Goal: Information Seeking & Learning: Check status

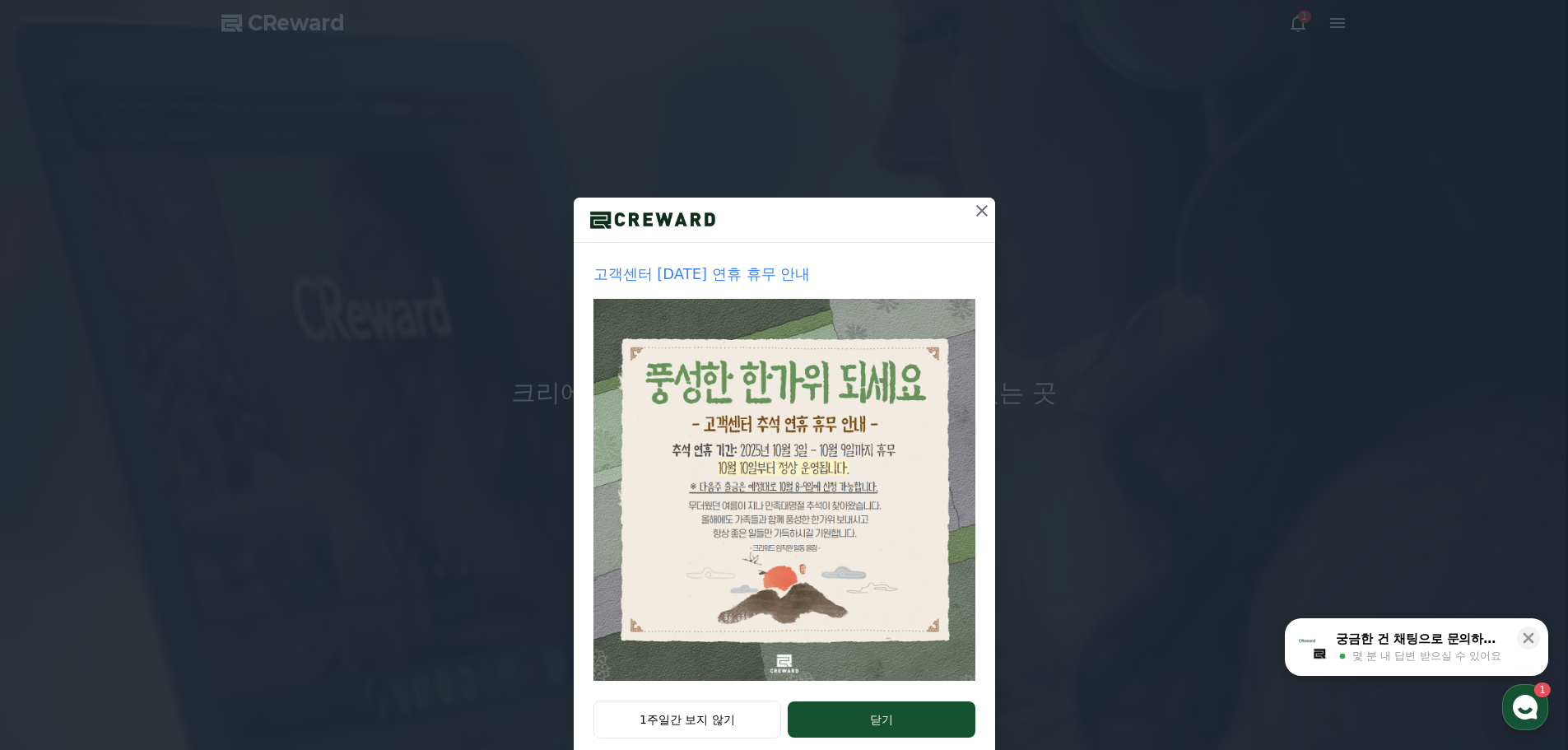
click at [982, 217] on icon at bounding box center [982, 211] width 20 height 20
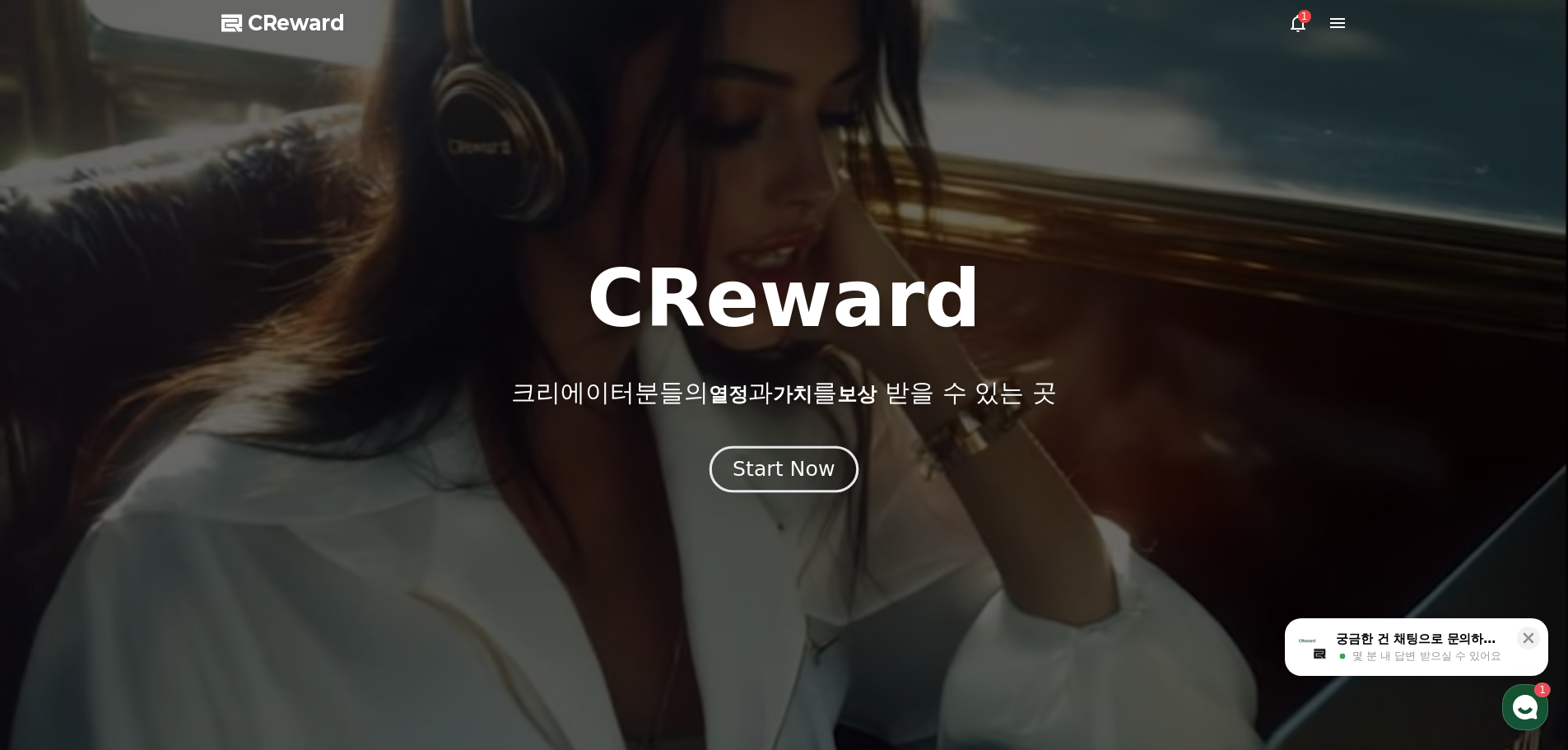
click at [766, 473] on div "Start Now" at bounding box center [783, 469] width 102 height 28
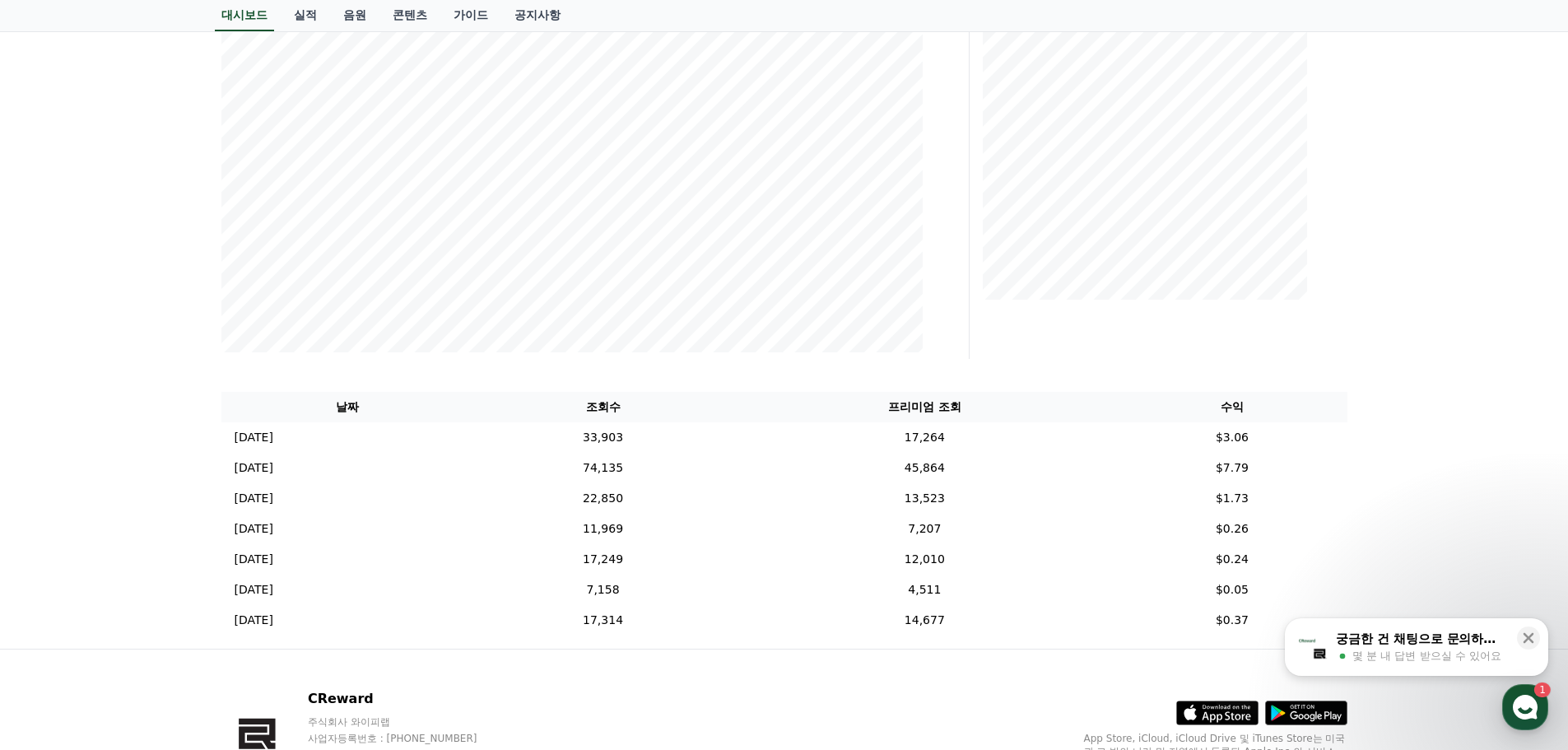
scroll to position [329, 0]
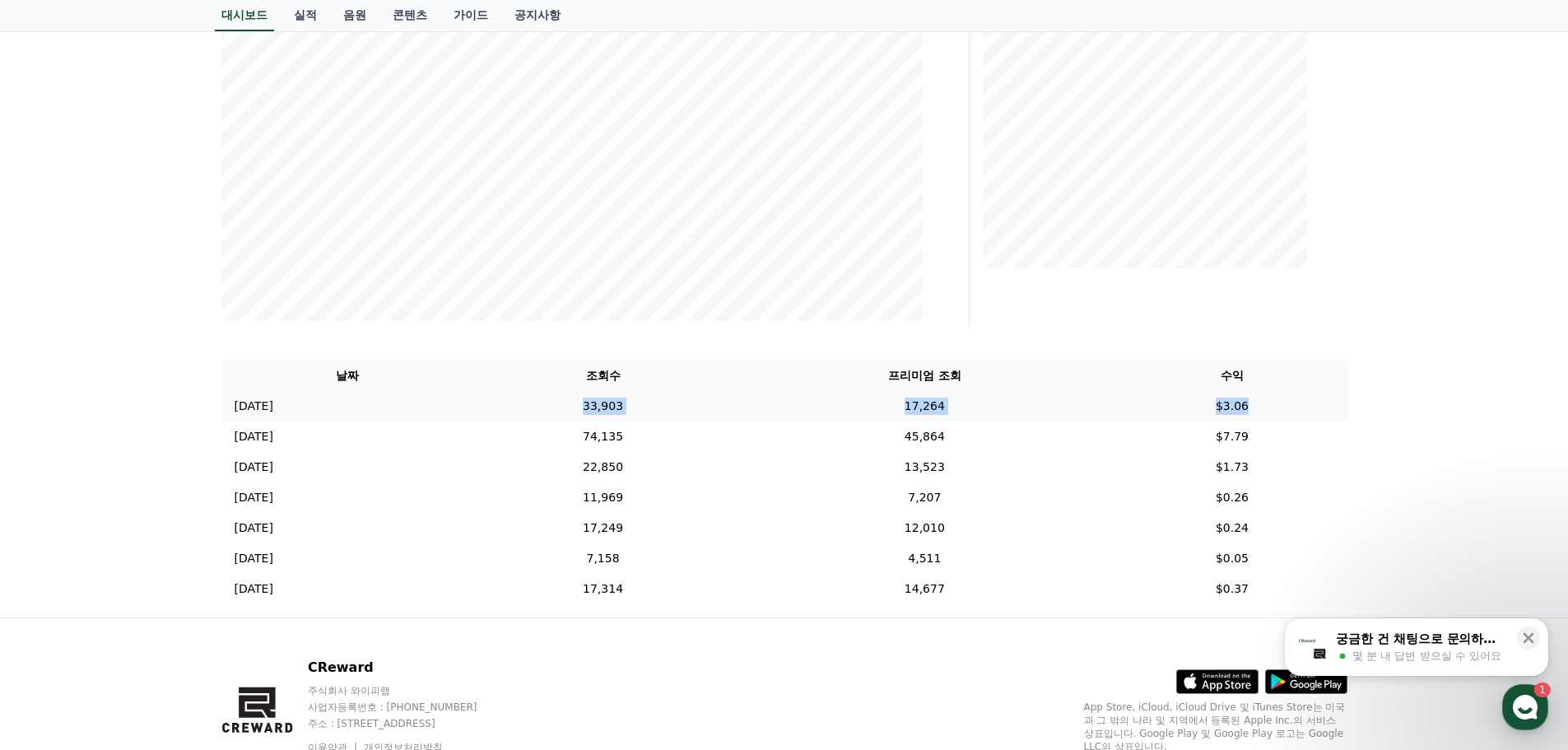
drag, startPoint x: 709, startPoint y: 407, endPoint x: 1328, endPoint y: 413, distance: 619.0
click at [1326, 414] on tr "[DATE] 09/29 33,903 17,264 $3.06" at bounding box center [784, 406] width 1126 height 31
click at [1332, 412] on td "$3.06" at bounding box center [1231, 406] width 230 height 31
click at [1284, 415] on td "$3.06" at bounding box center [1231, 406] width 230 height 31
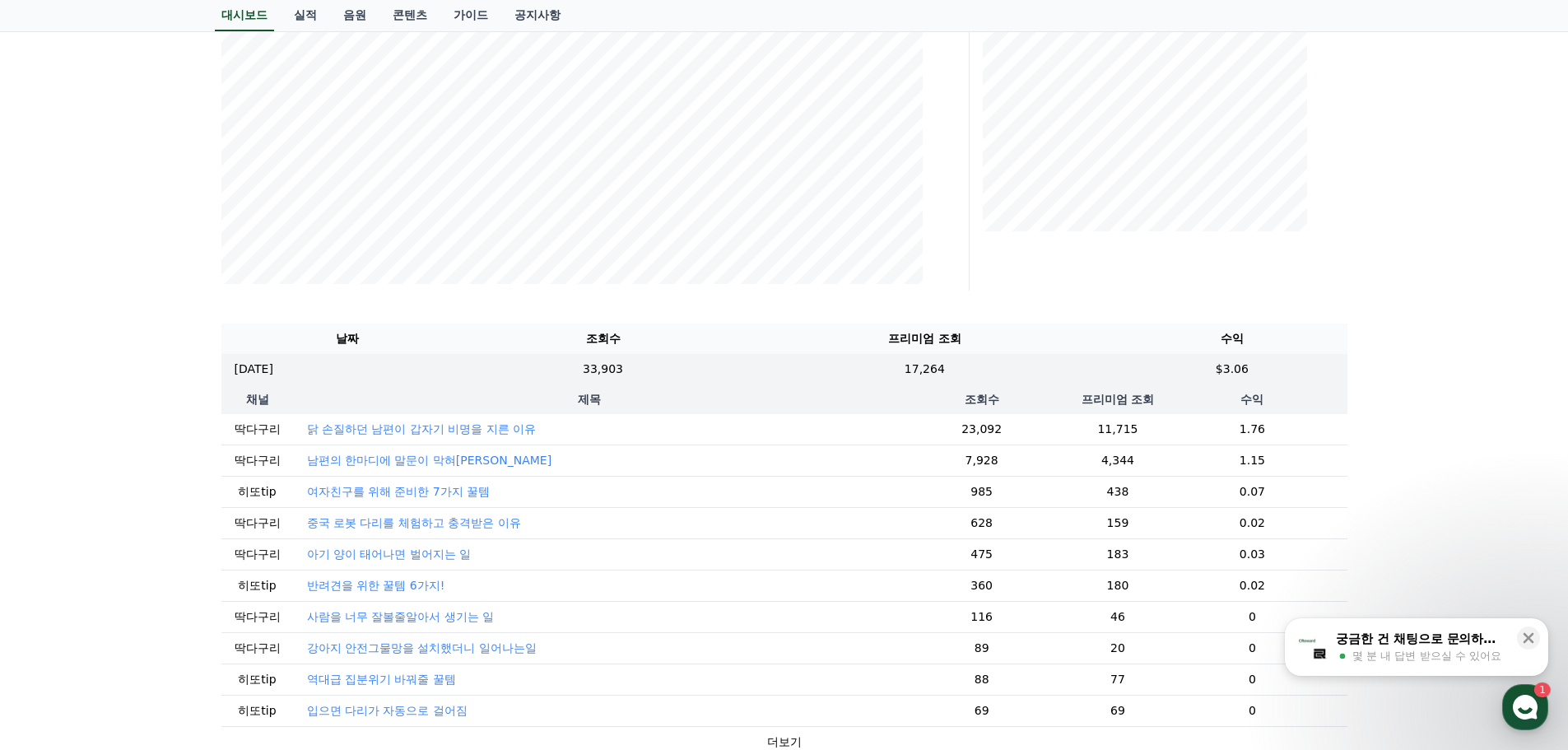
scroll to position [495, 0]
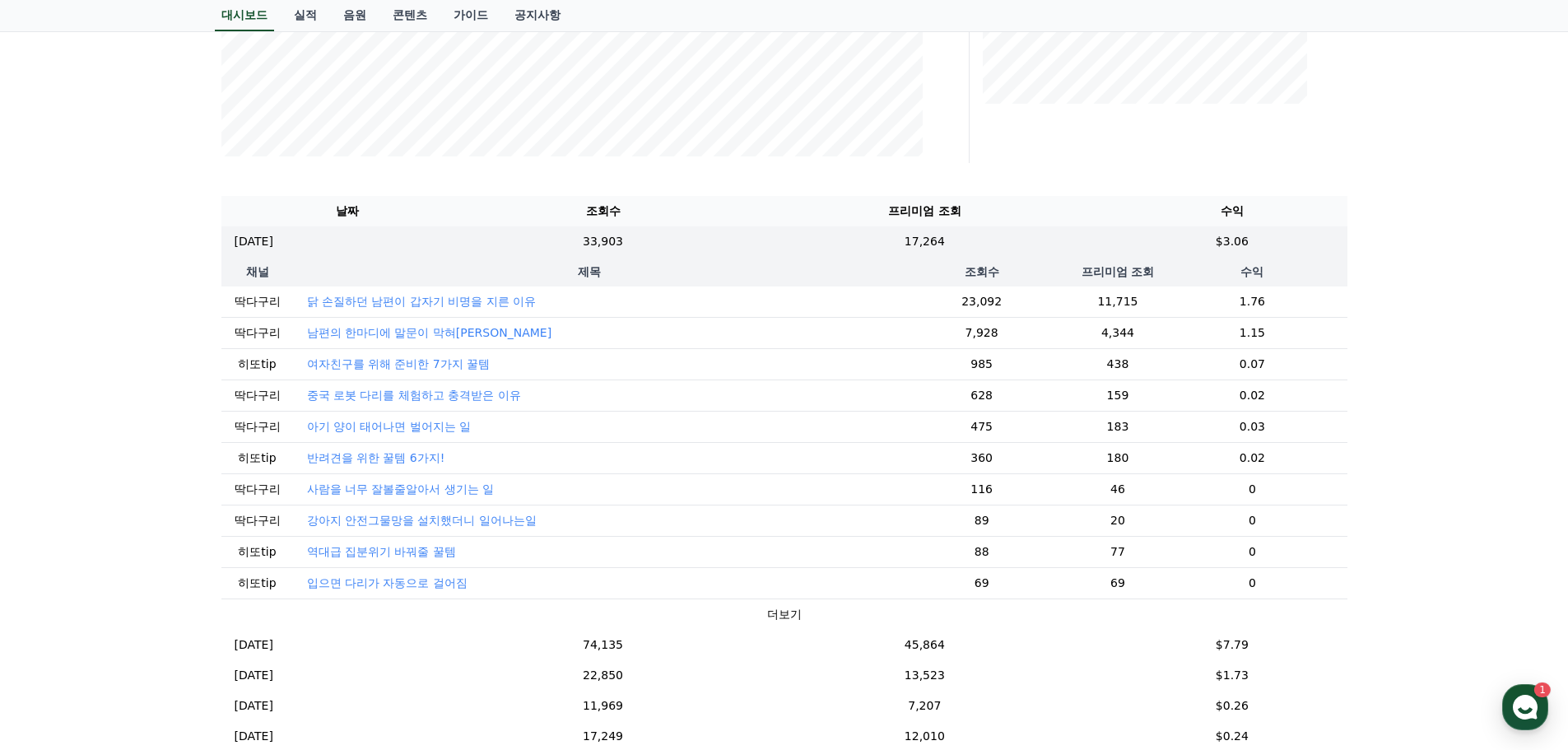
click at [1235, 269] on th "수익" at bounding box center [1252, 272] width 189 height 30
click at [1099, 240] on td "17,264" at bounding box center [924, 242] width 385 height 31
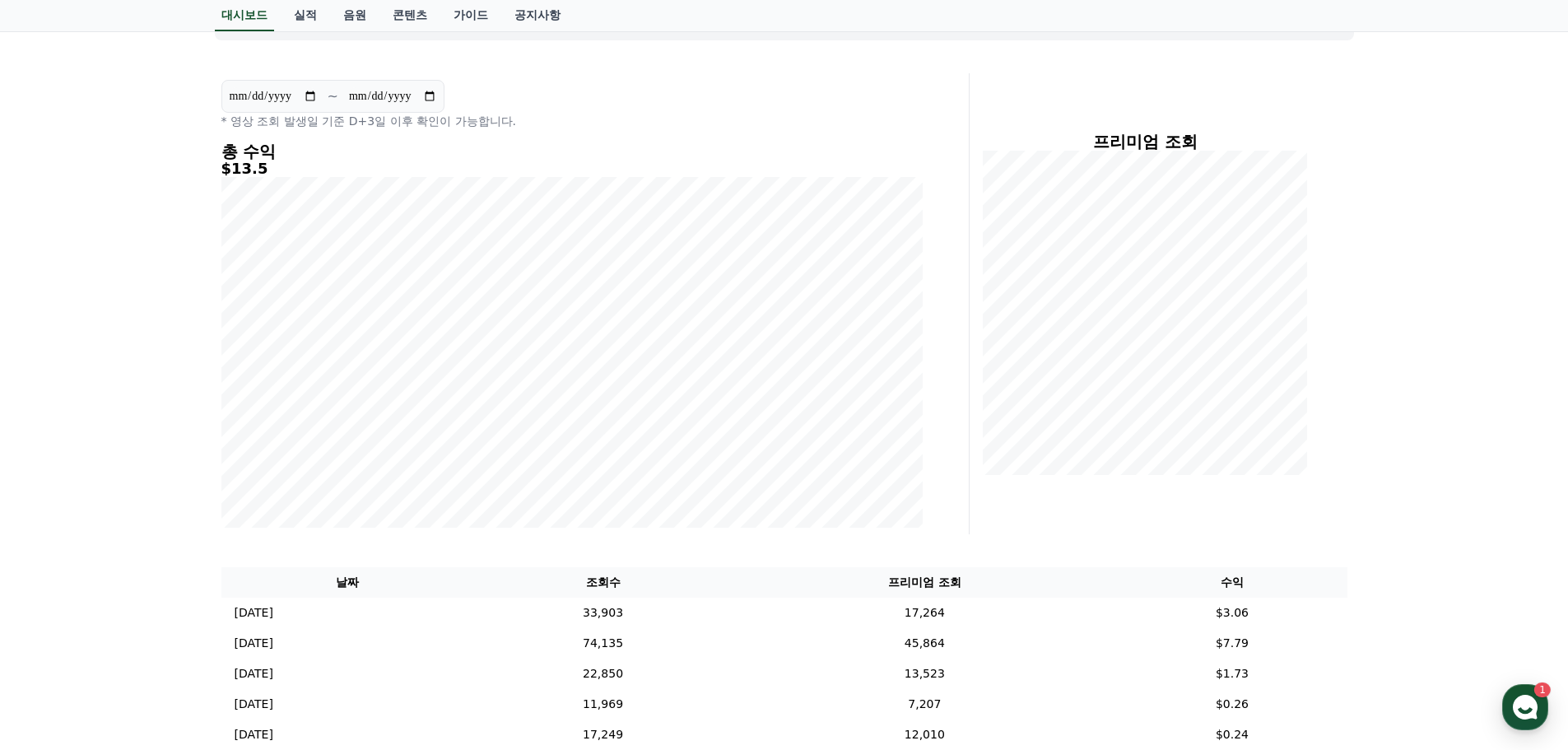
scroll to position [0, 0]
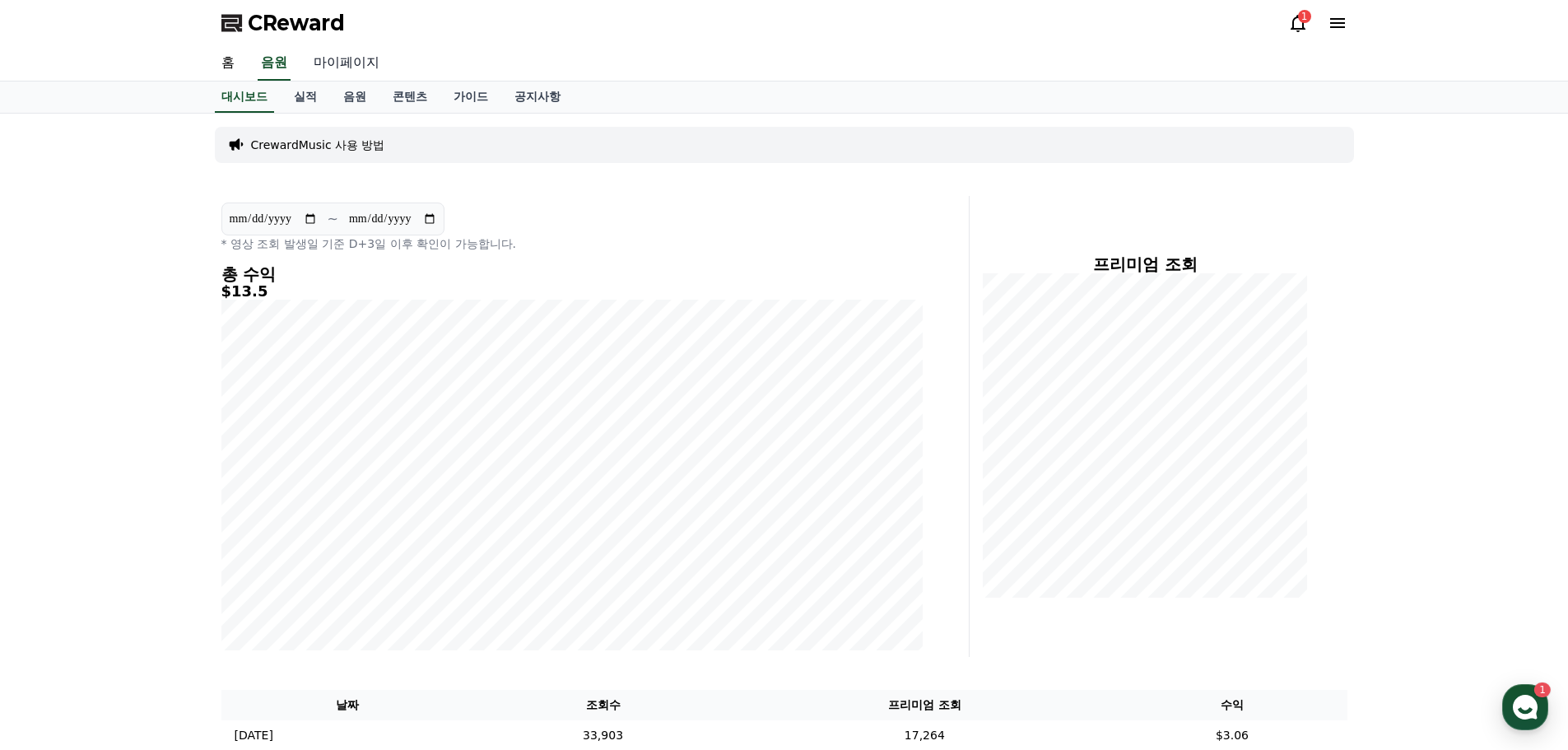
click at [335, 66] on link "마이페이지" at bounding box center [346, 63] width 92 height 34
select select "**********"
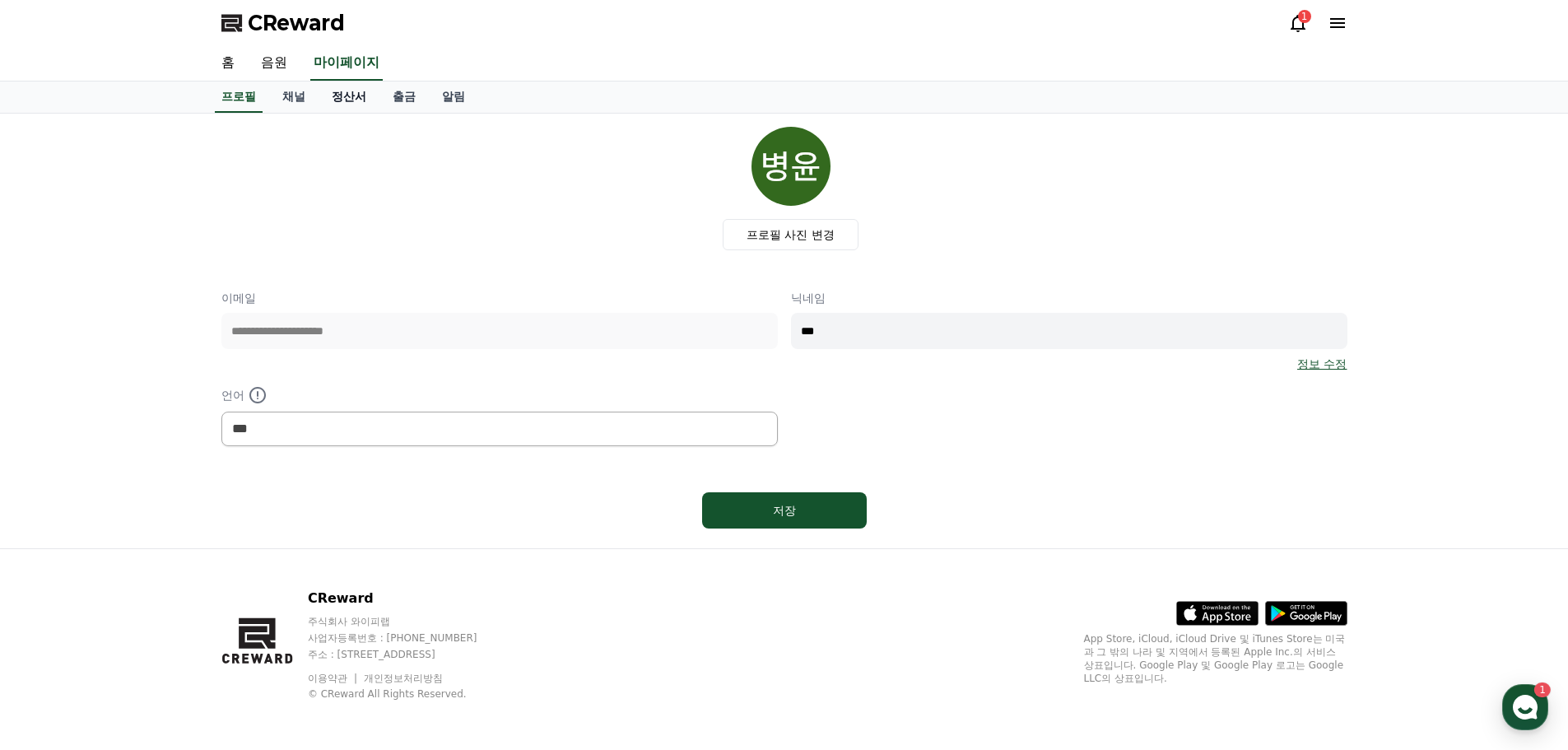
click at [340, 106] on link "정산서" at bounding box center [349, 97] width 61 height 32
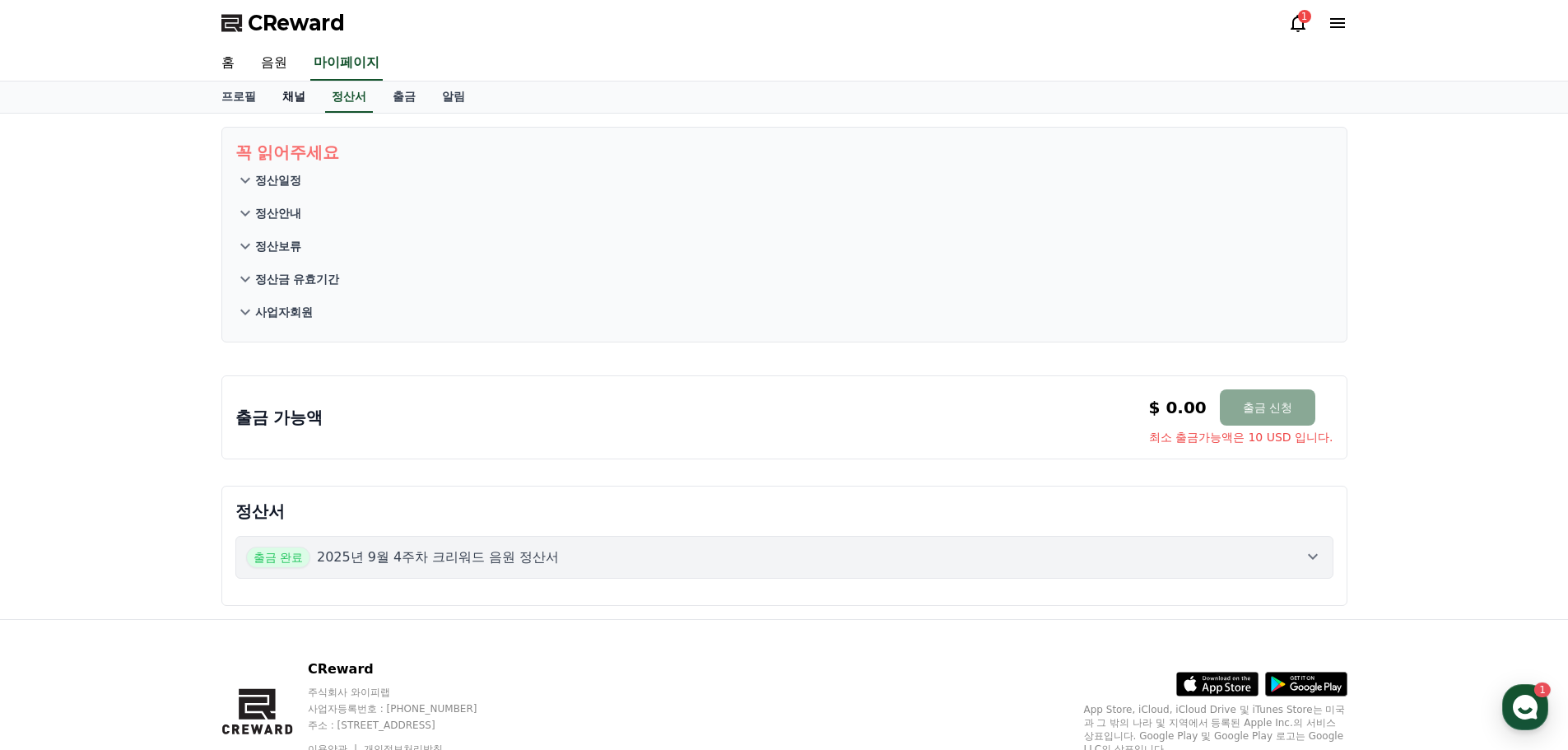
click at [305, 99] on link "채널" at bounding box center [293, 97] width 50 height 32
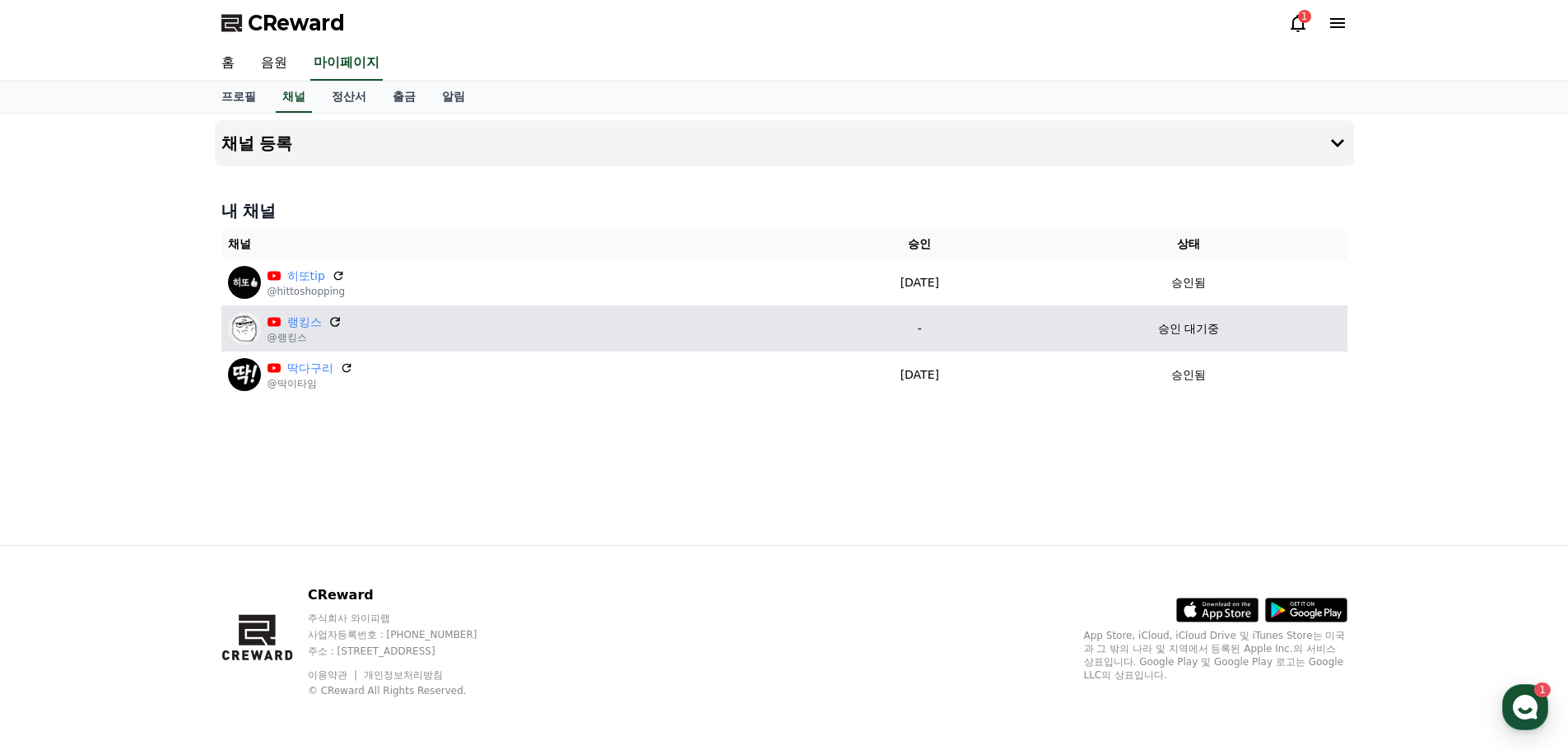
click at [337, 322] on icon at bounding box center [335, 322] width 14 height 14
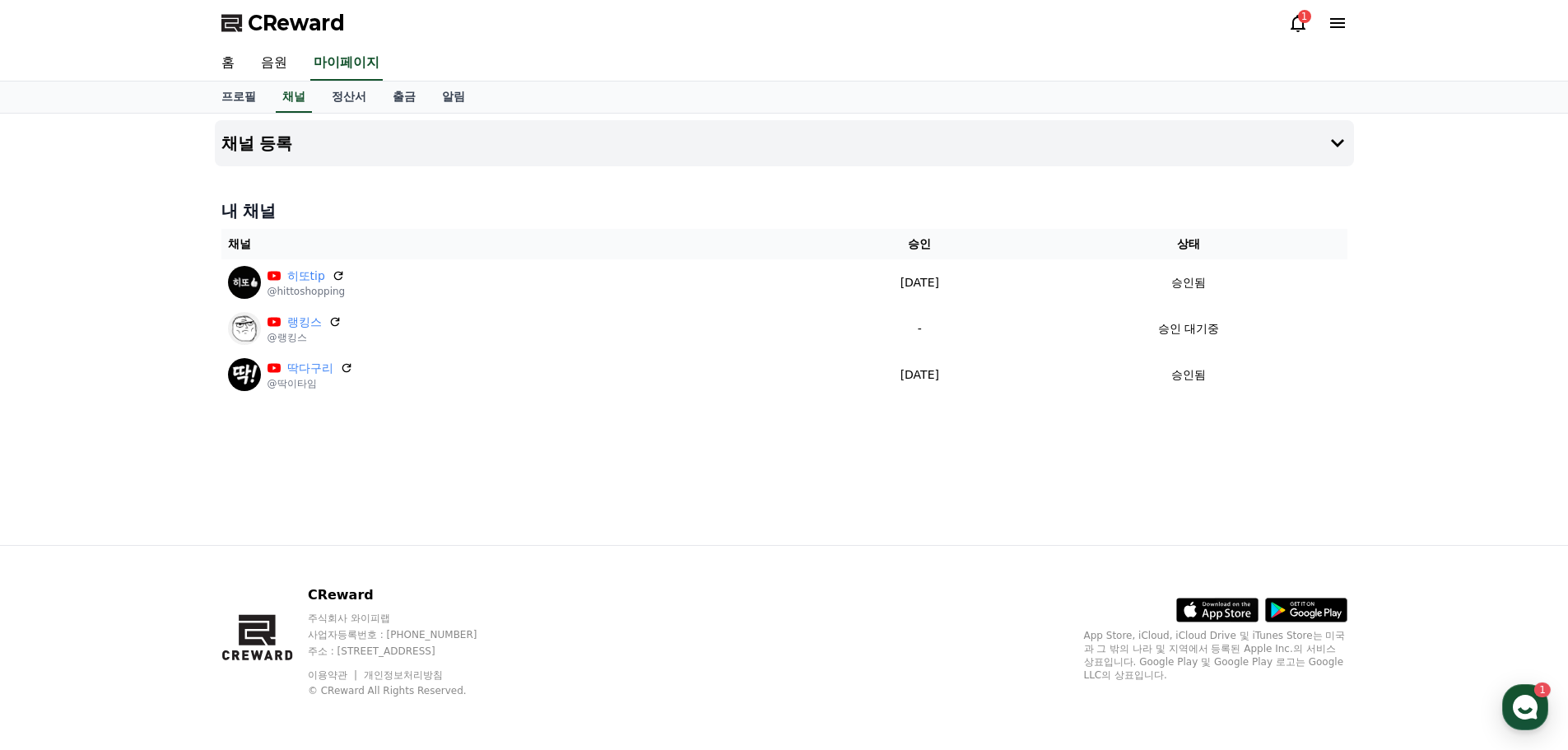
click at [1292, 26] on icon at bounding box center [1298, 23] width 20 height 20
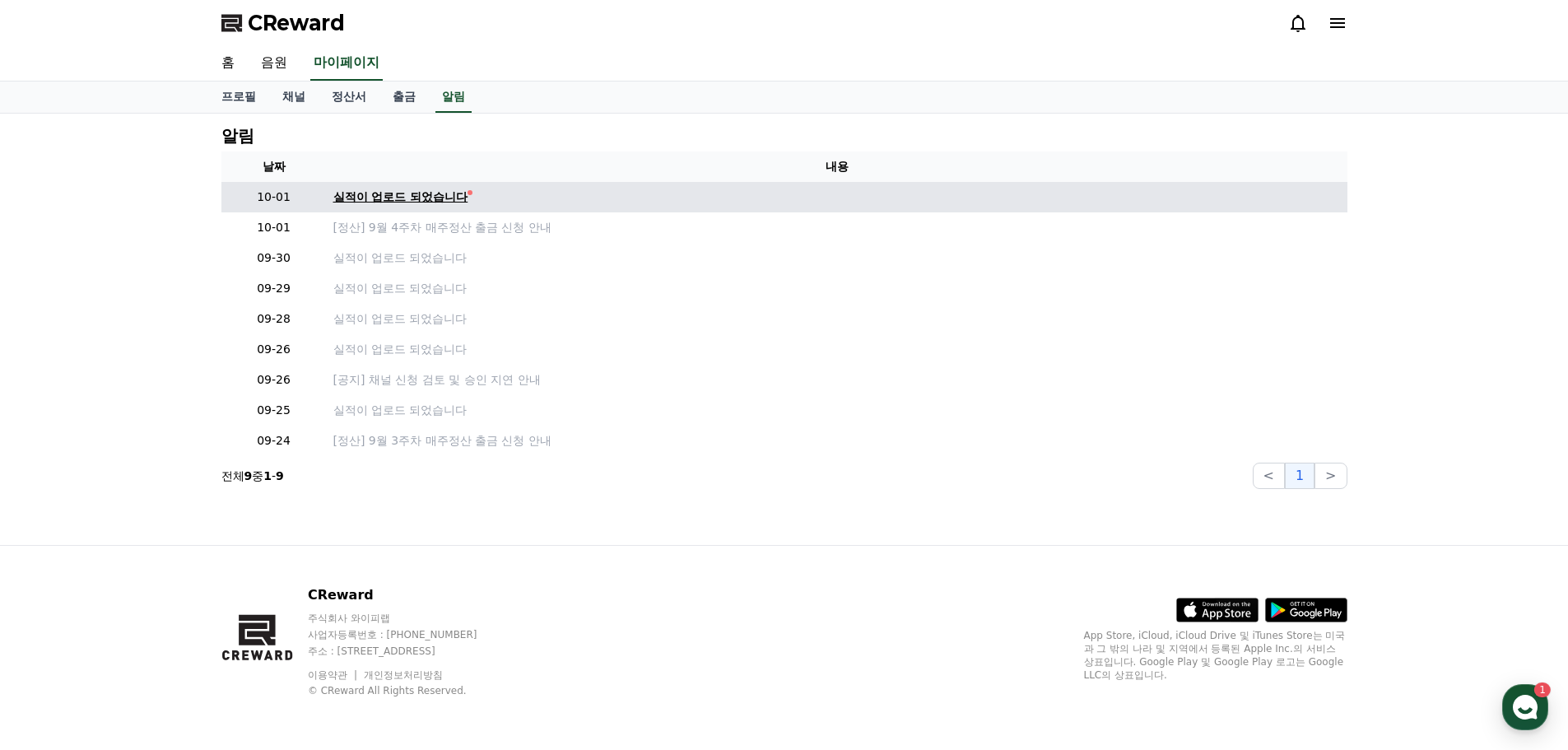
click at [374, 199] on div "실적이 업로드 되었습니다" at bounding box center [401, 197] width 135 height 17
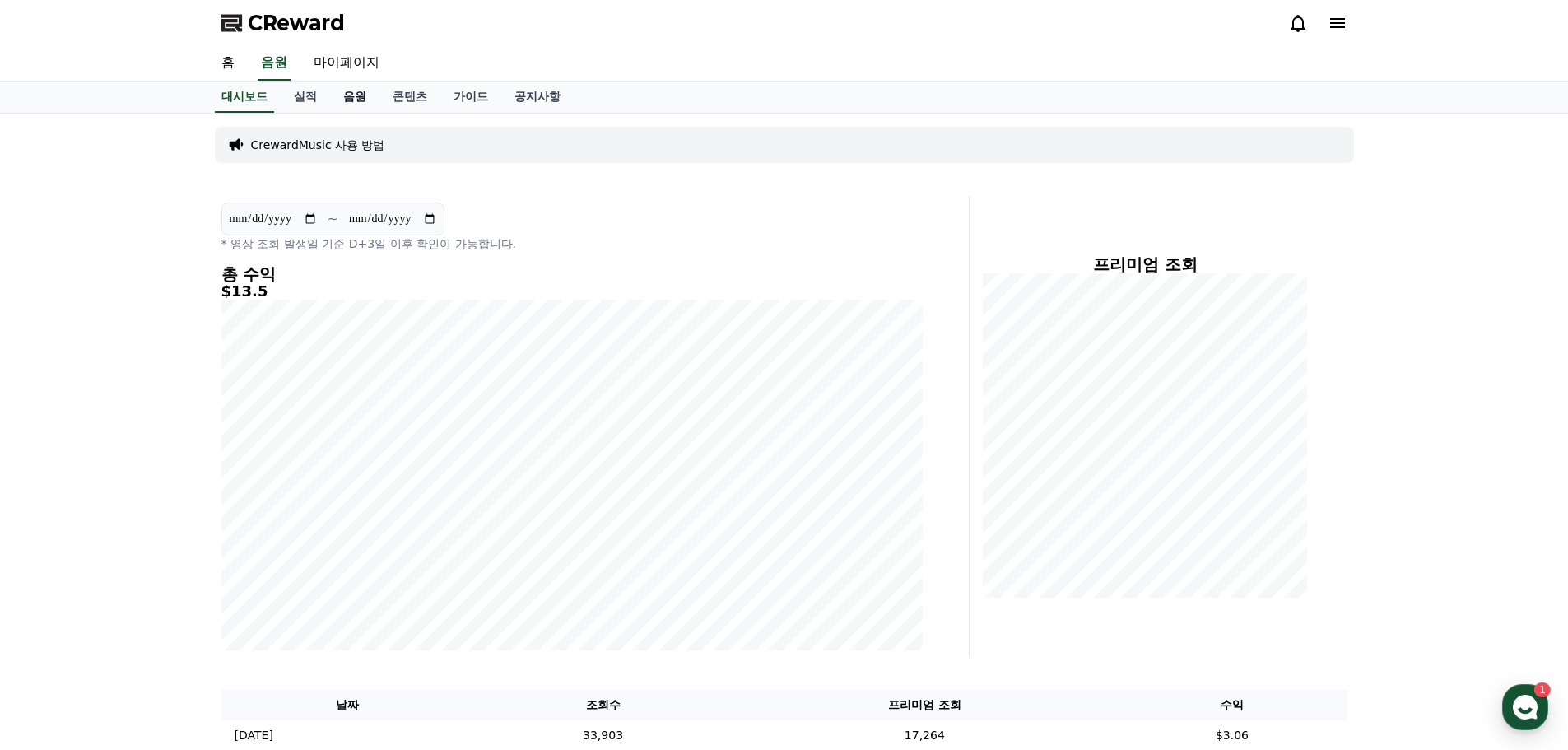
click at [346, 91] on link "음원" at bounding box center [355, 97] width 50 height 32
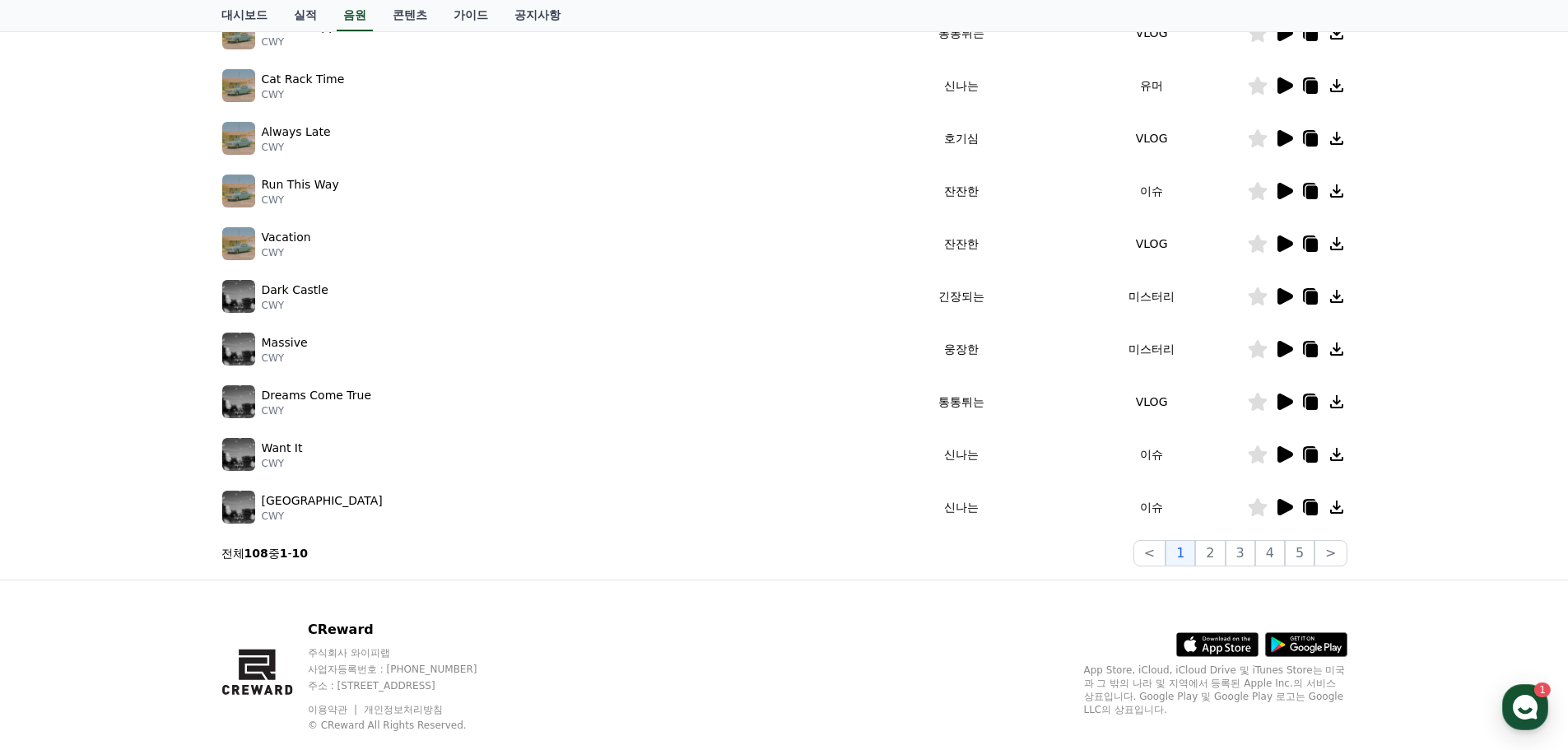
scroll to position [365, 0]
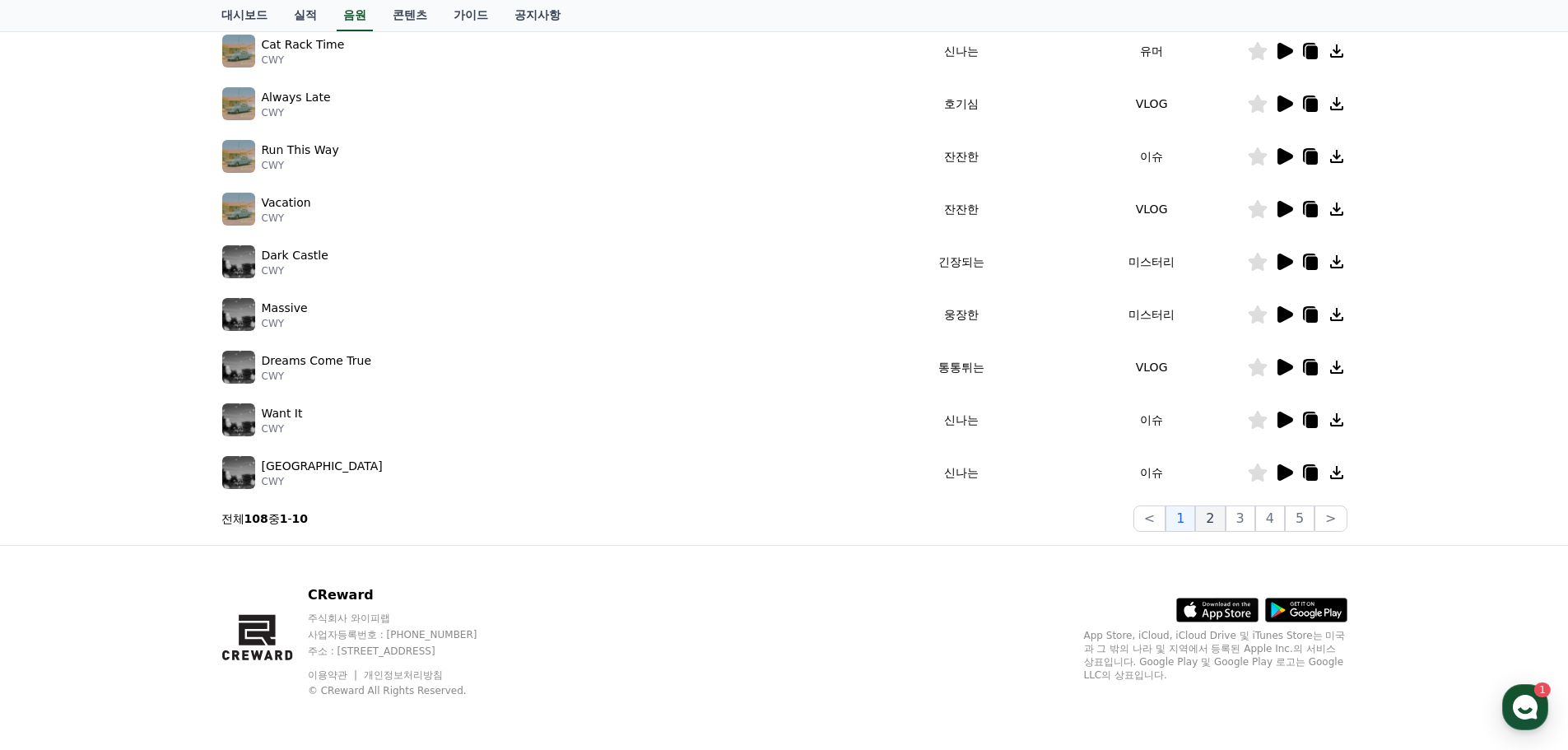
click at [1223, 523] on button "2" at bounding box center [1210, 518] width 30 height 26
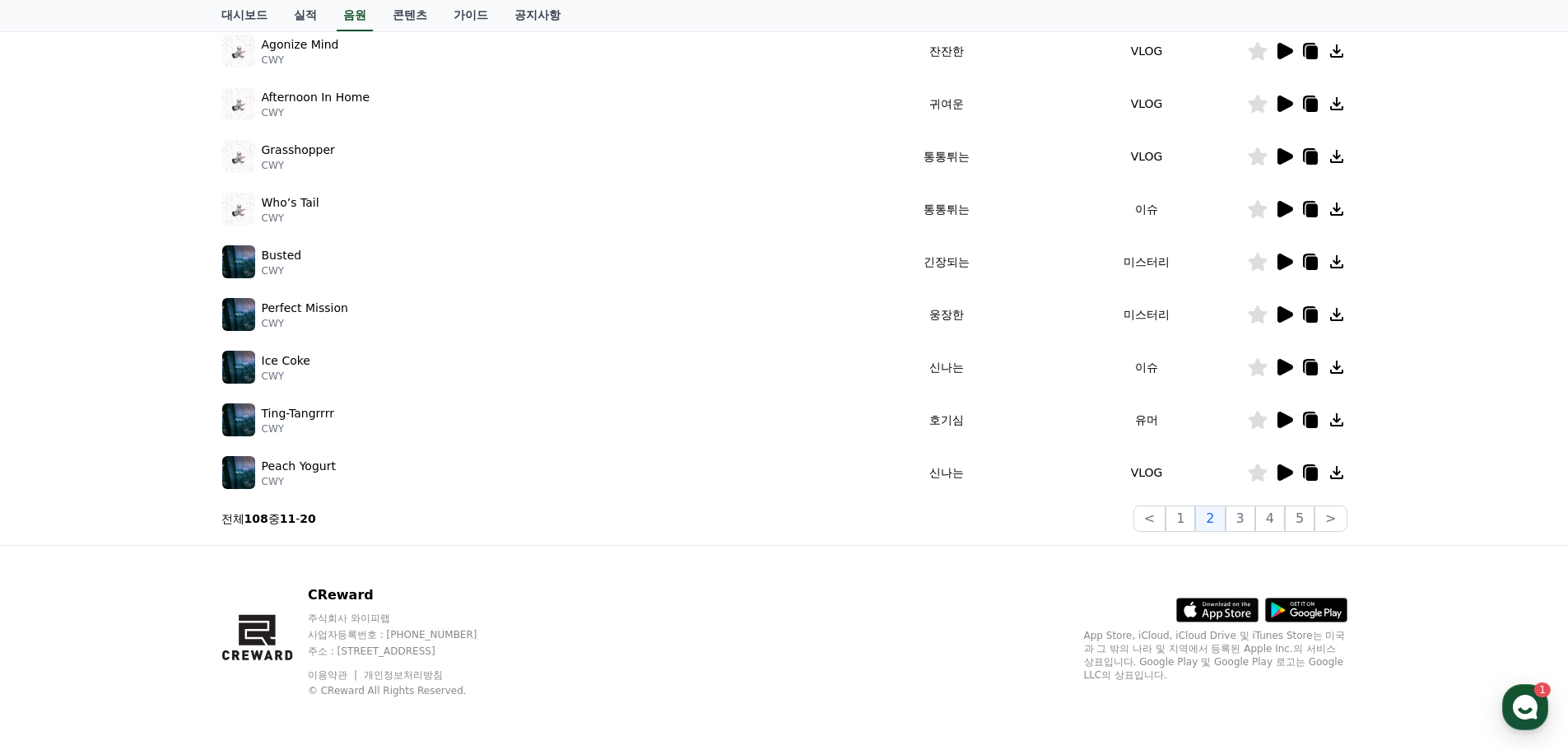
click at [1282, 416] on icon at bounding box center [1285, 420] width 15 height 16
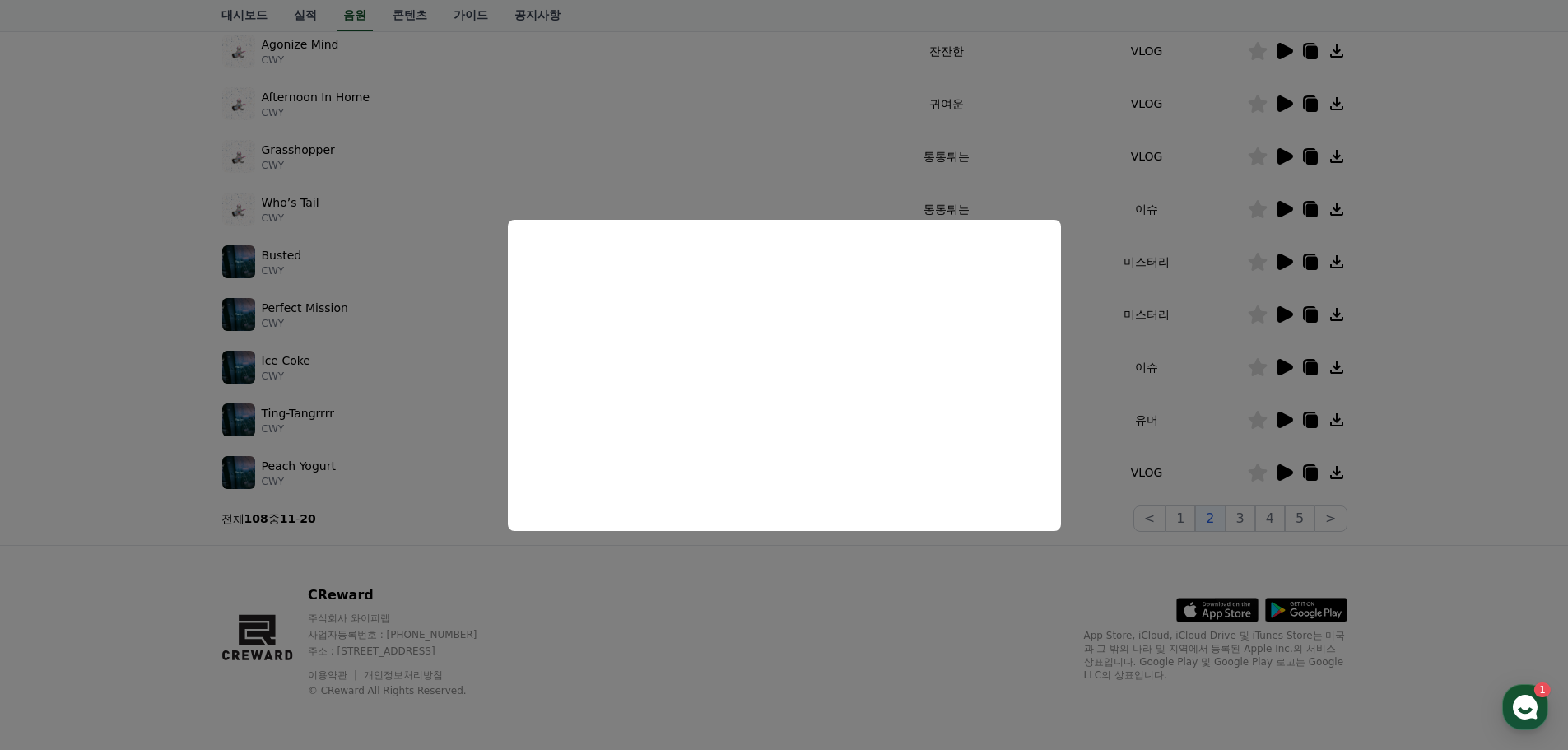
click at [157, 429] on button "close modal" at bounding box center [784, 375] width 1568 height 750
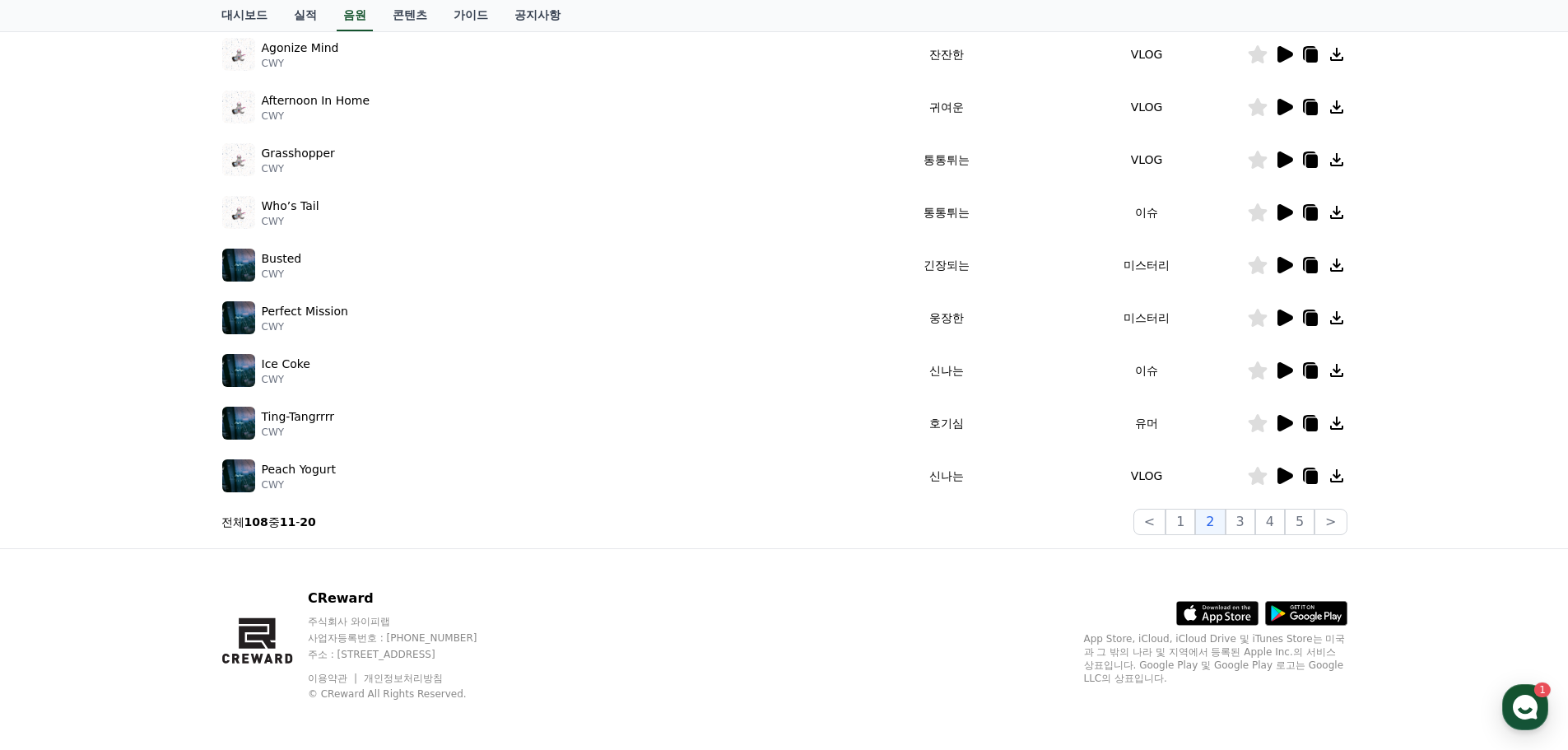
scroll to position [365, 0]
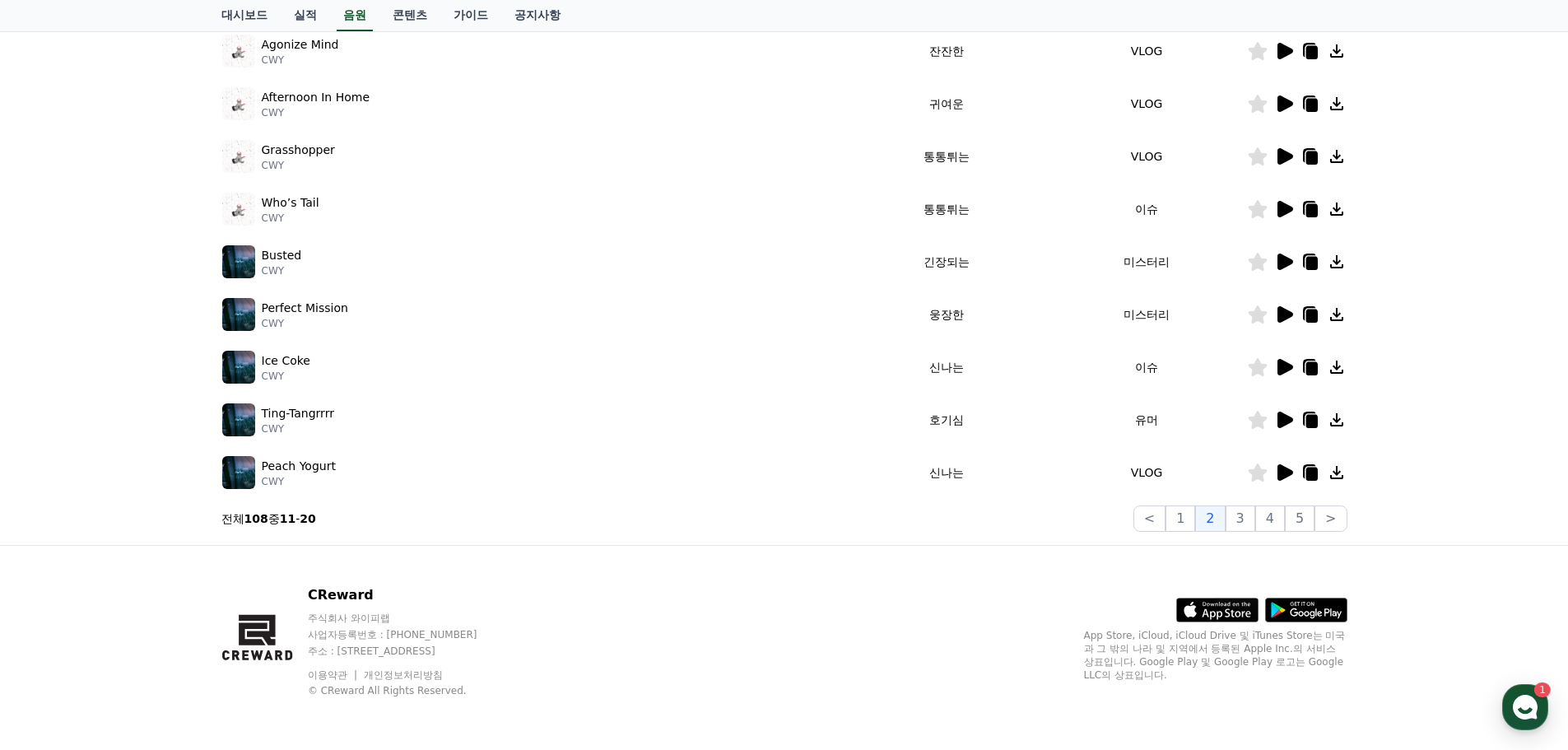
click at [1291, 476] on icon at bounding box center [1285, 473] width 15 height 16
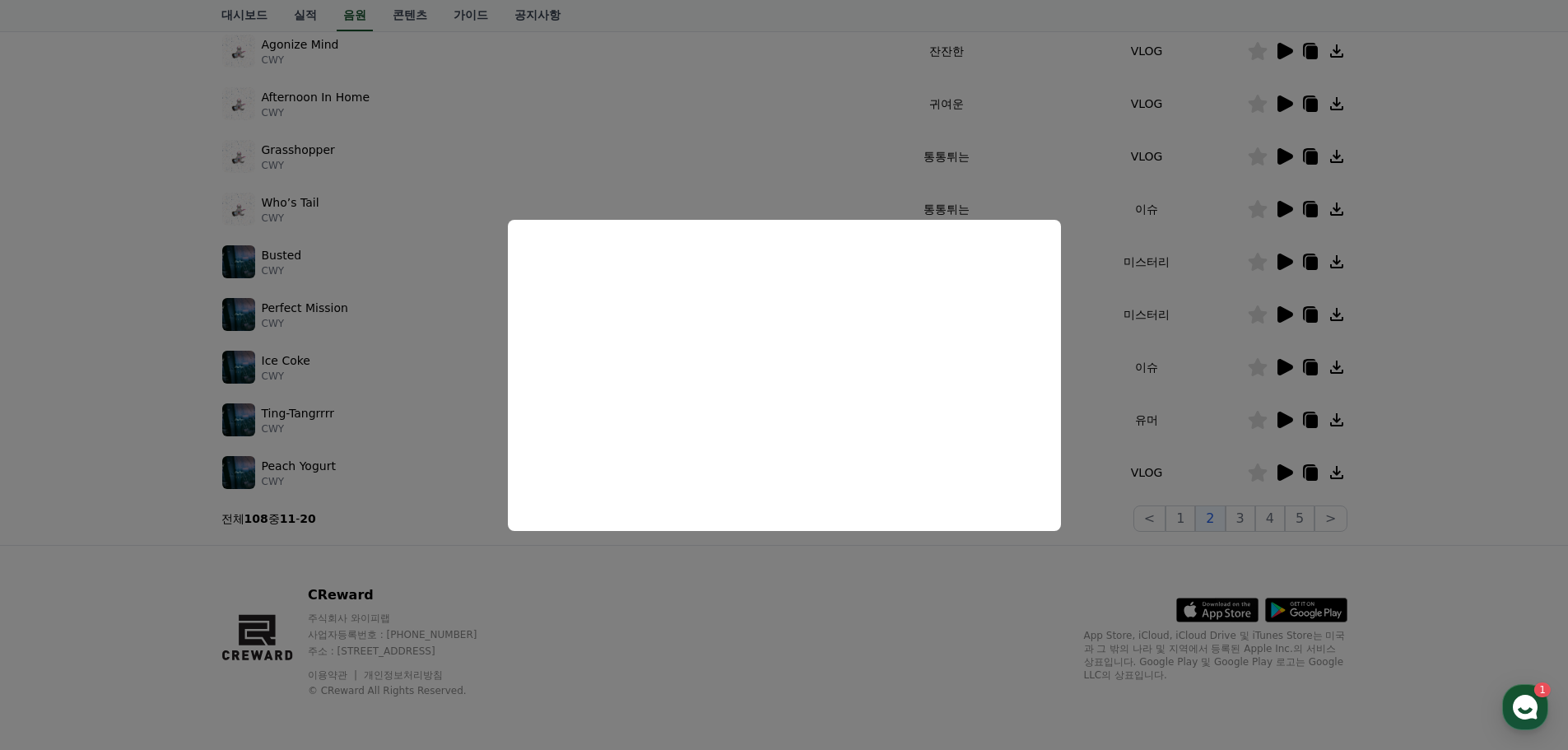
click at [460, 467] on button "close modal" at bounding box center [784, 375] width 1568 height 750
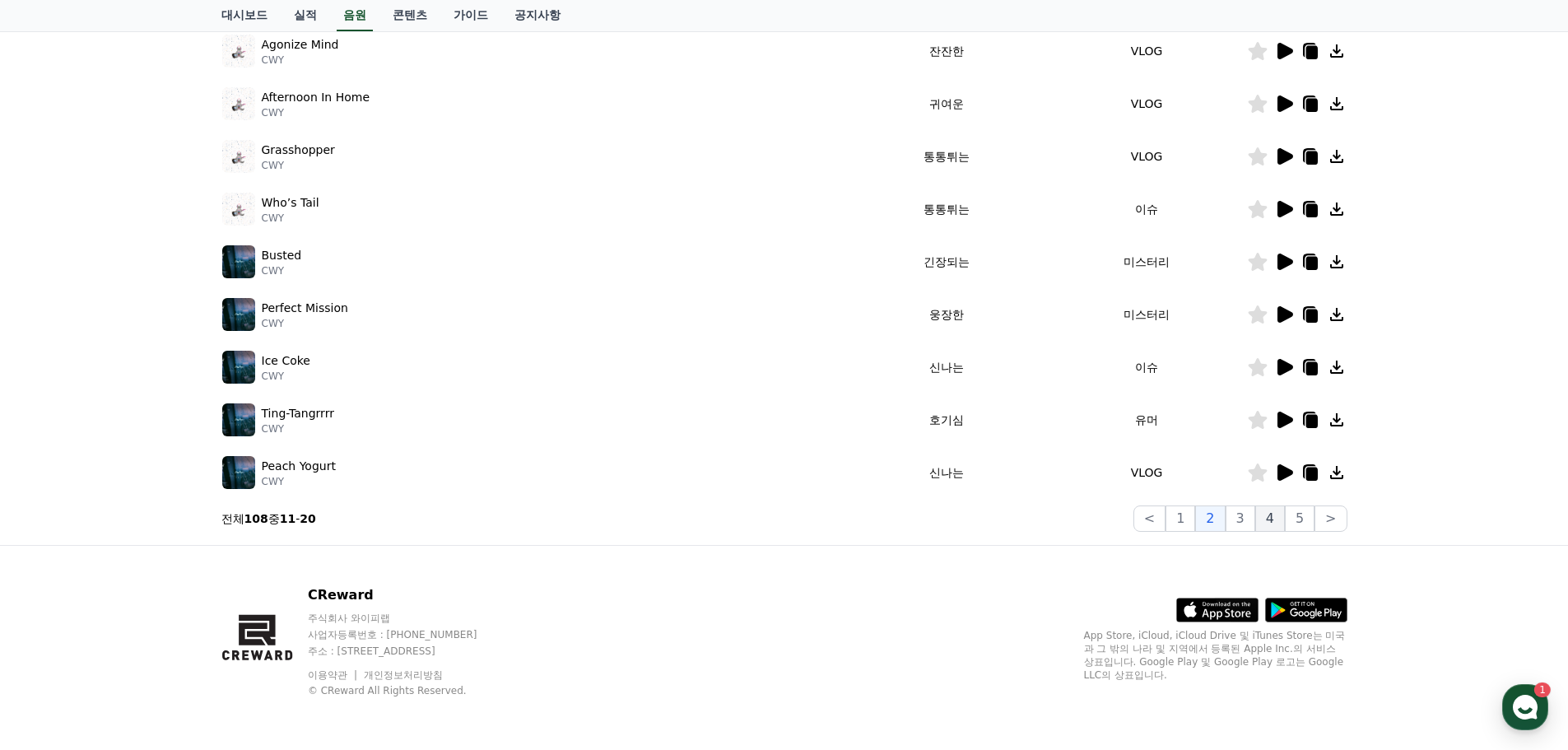
click at [1266, 519] on button "4" at bounding box center [1270, 518] width 30 height 26
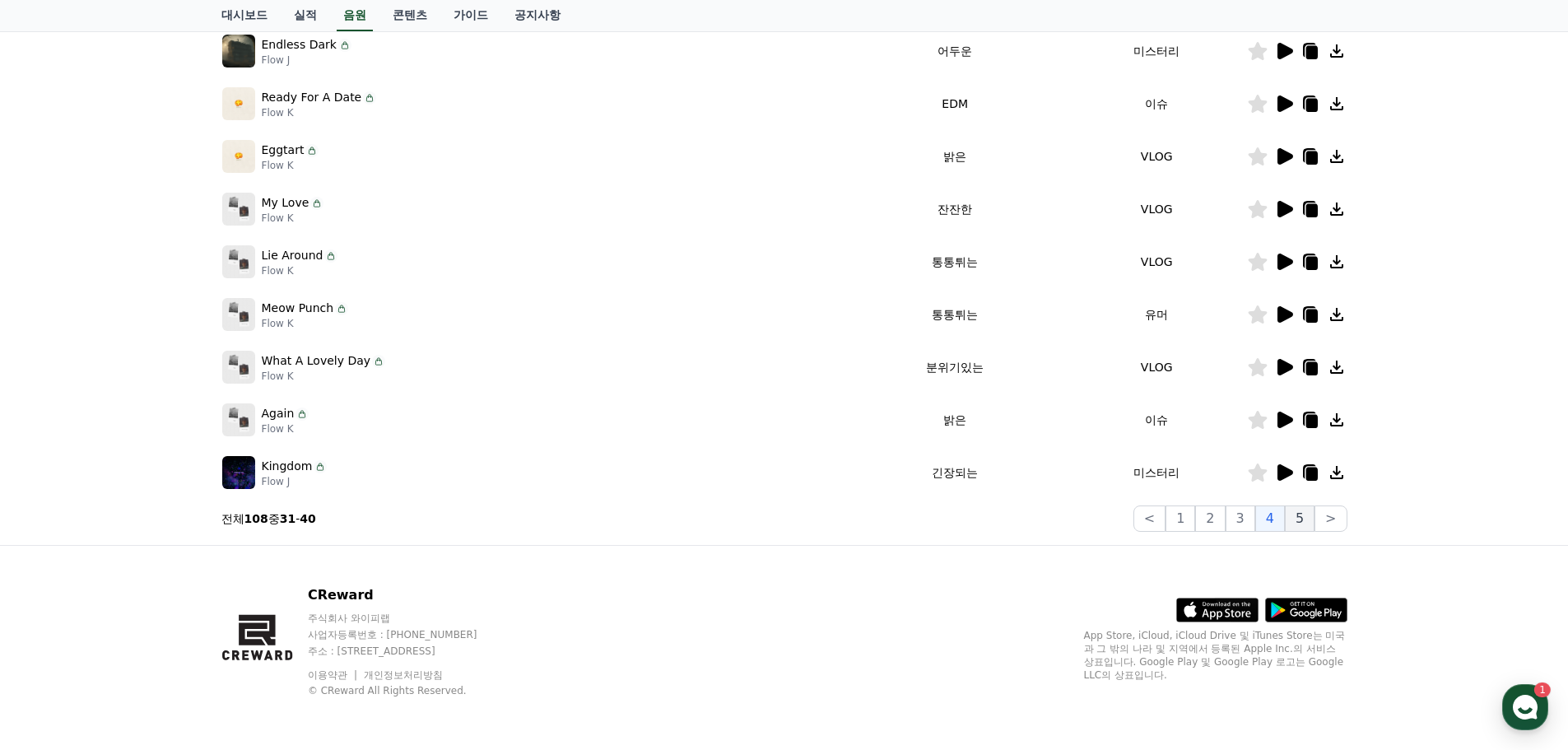
click at [1302, 521] on button "5" at bounding box center [1299, 518] width 30 height 26
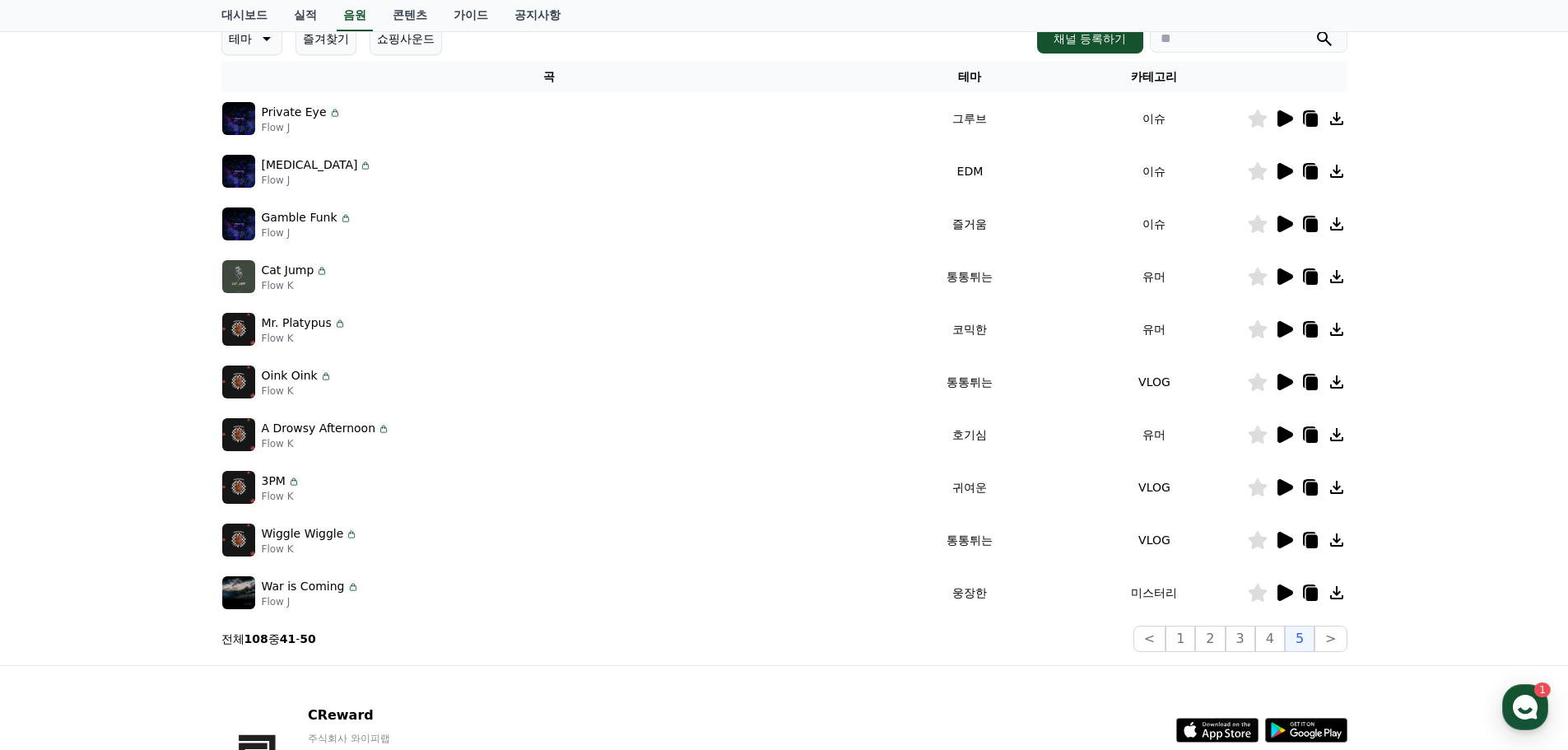
scroll to position [247, 0]
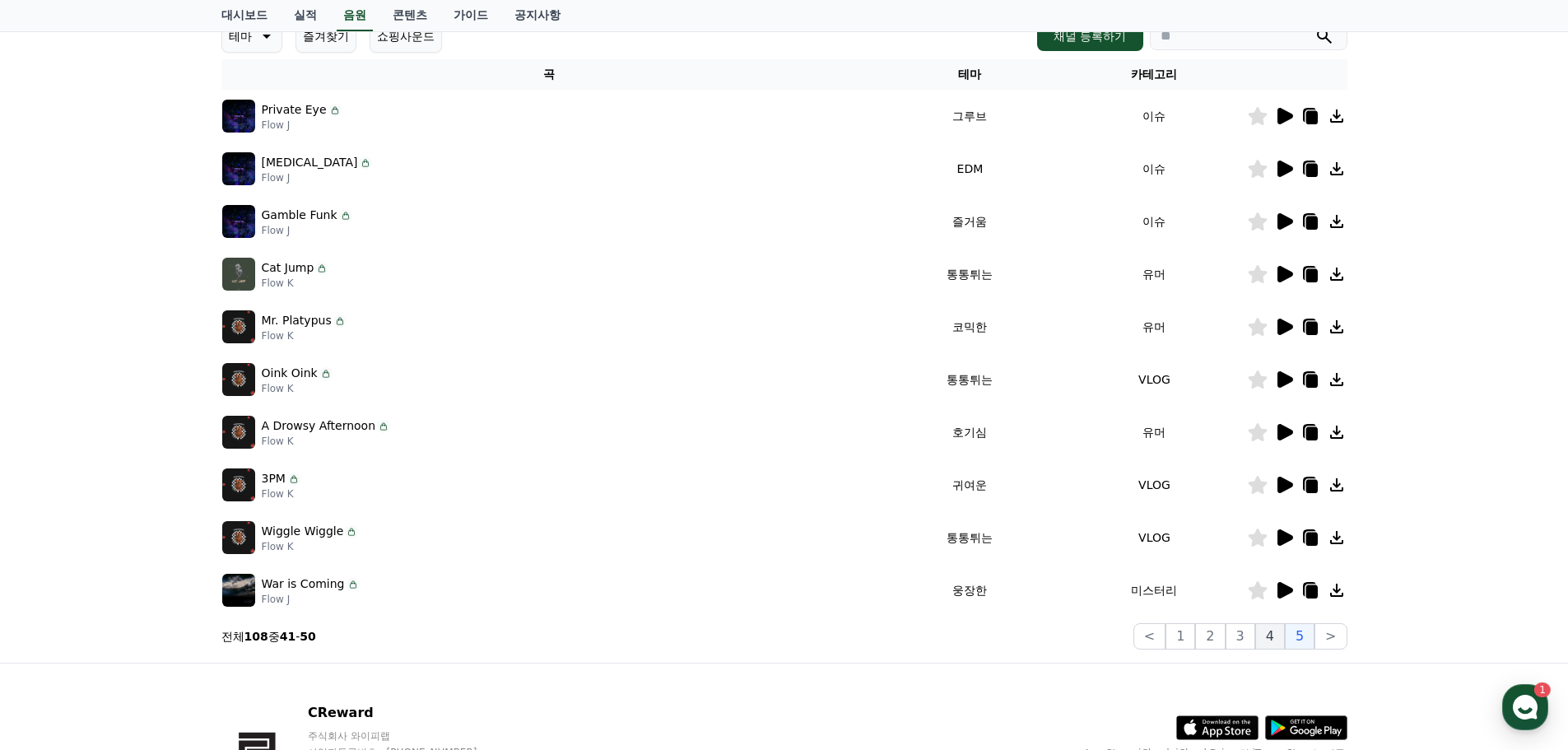
click at [1285, 635] on button "4" at bounding box center [1270, 636] width 30 height 26
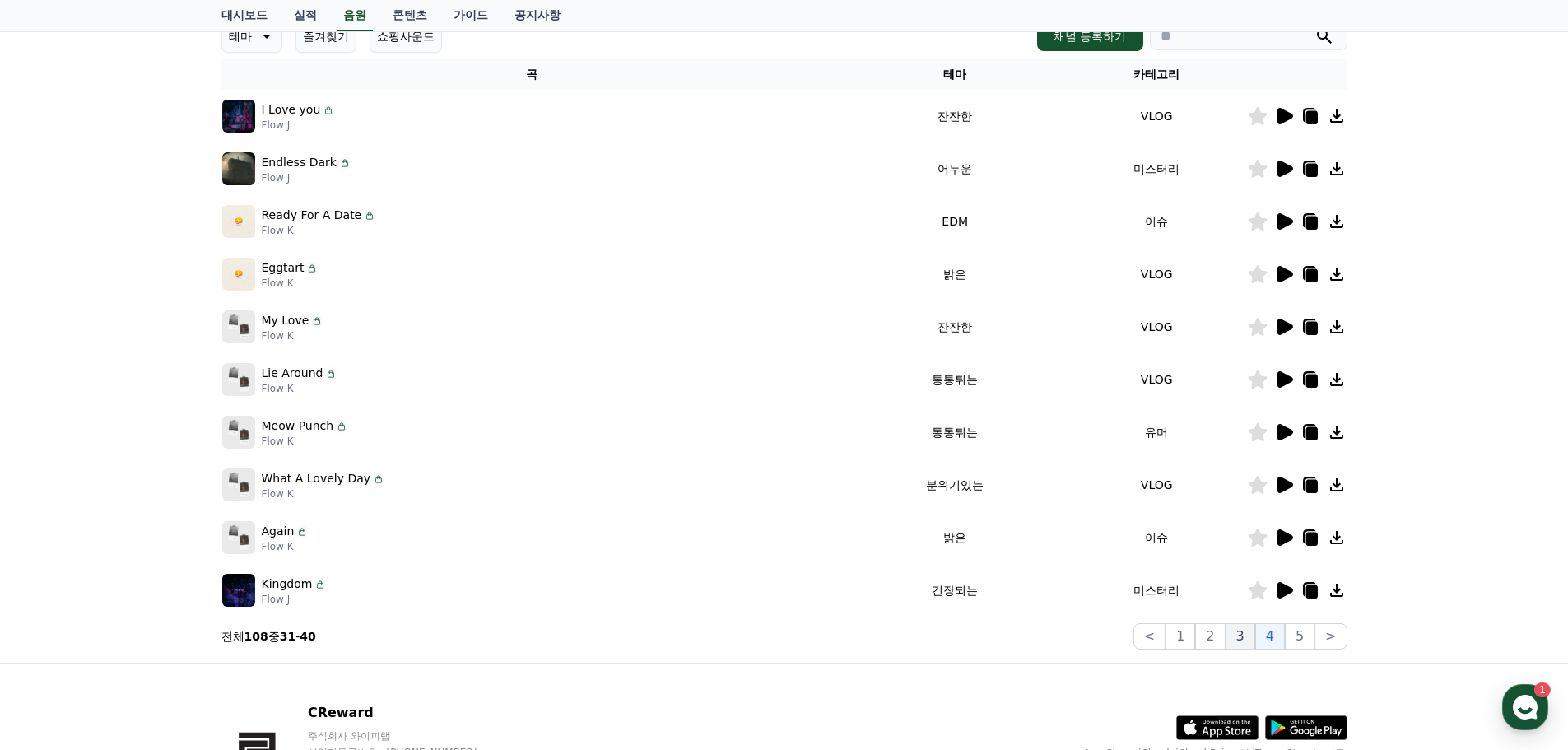
click at [1250, 636] on button "3" at bounding box center [1241, 636] width 30 height 26
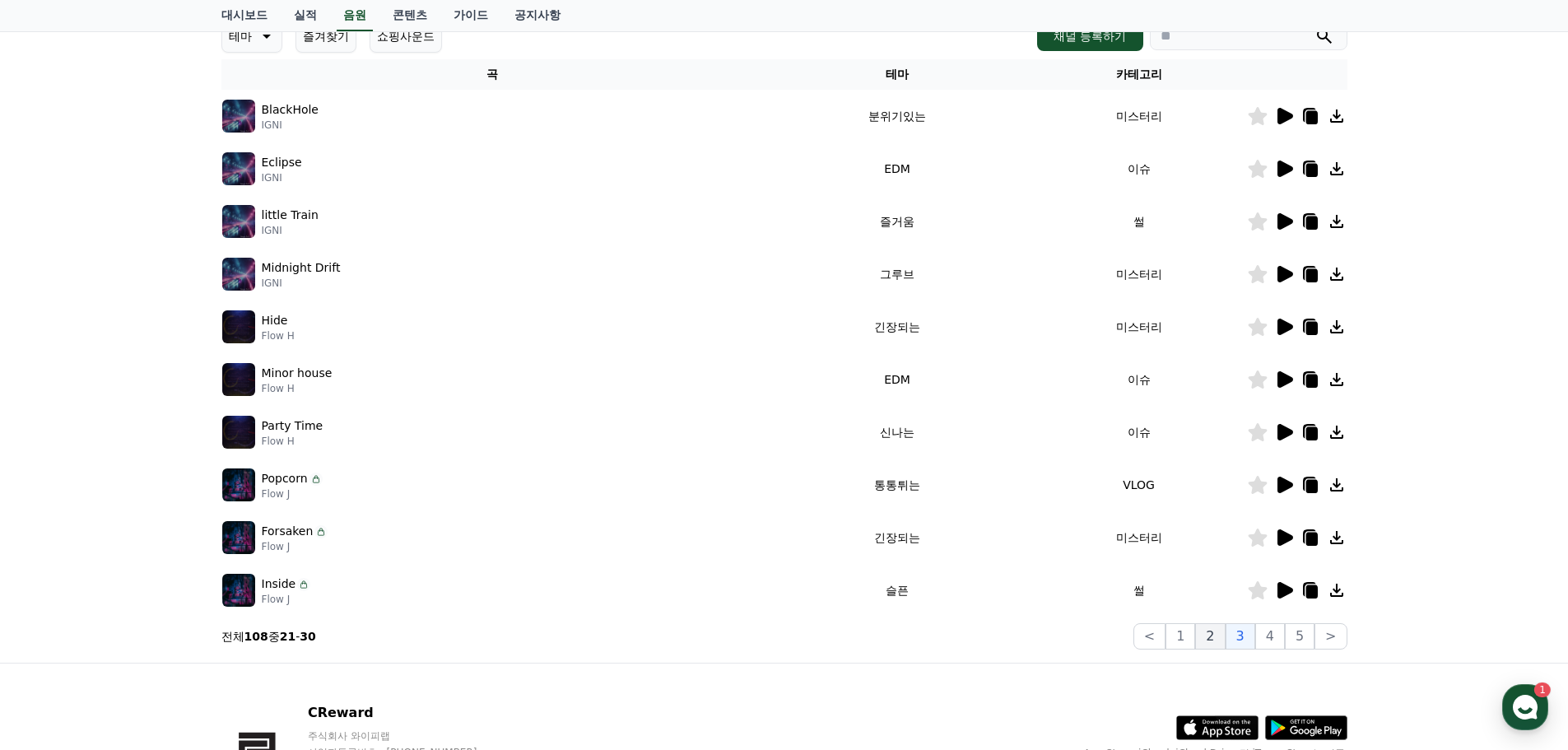
click at [1222, 644] on button "2" at bounding box center [1210, 636] width 30 height 26
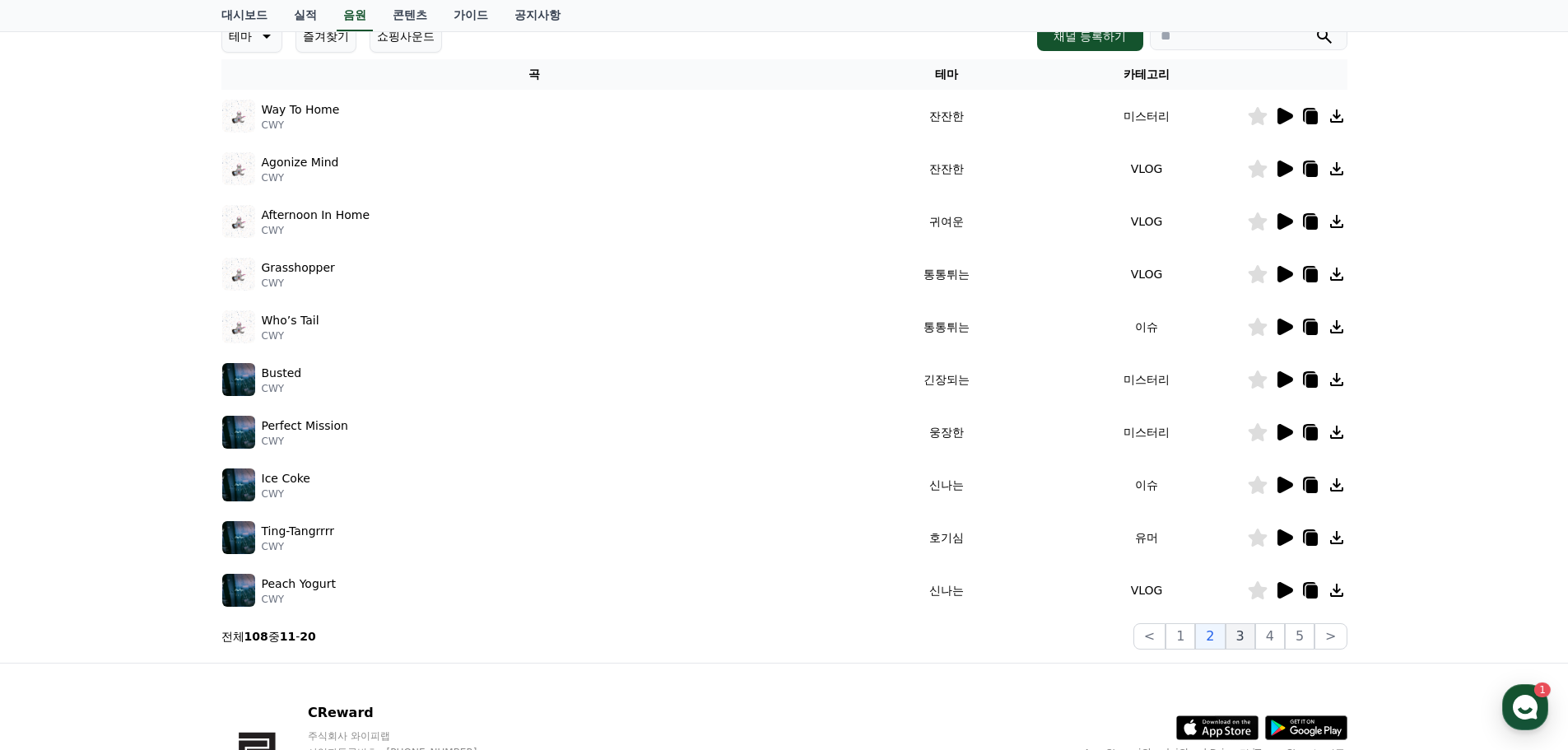
click at [1234, 635] on button "3" at bounding box center [1241, 636] width 30 height 26
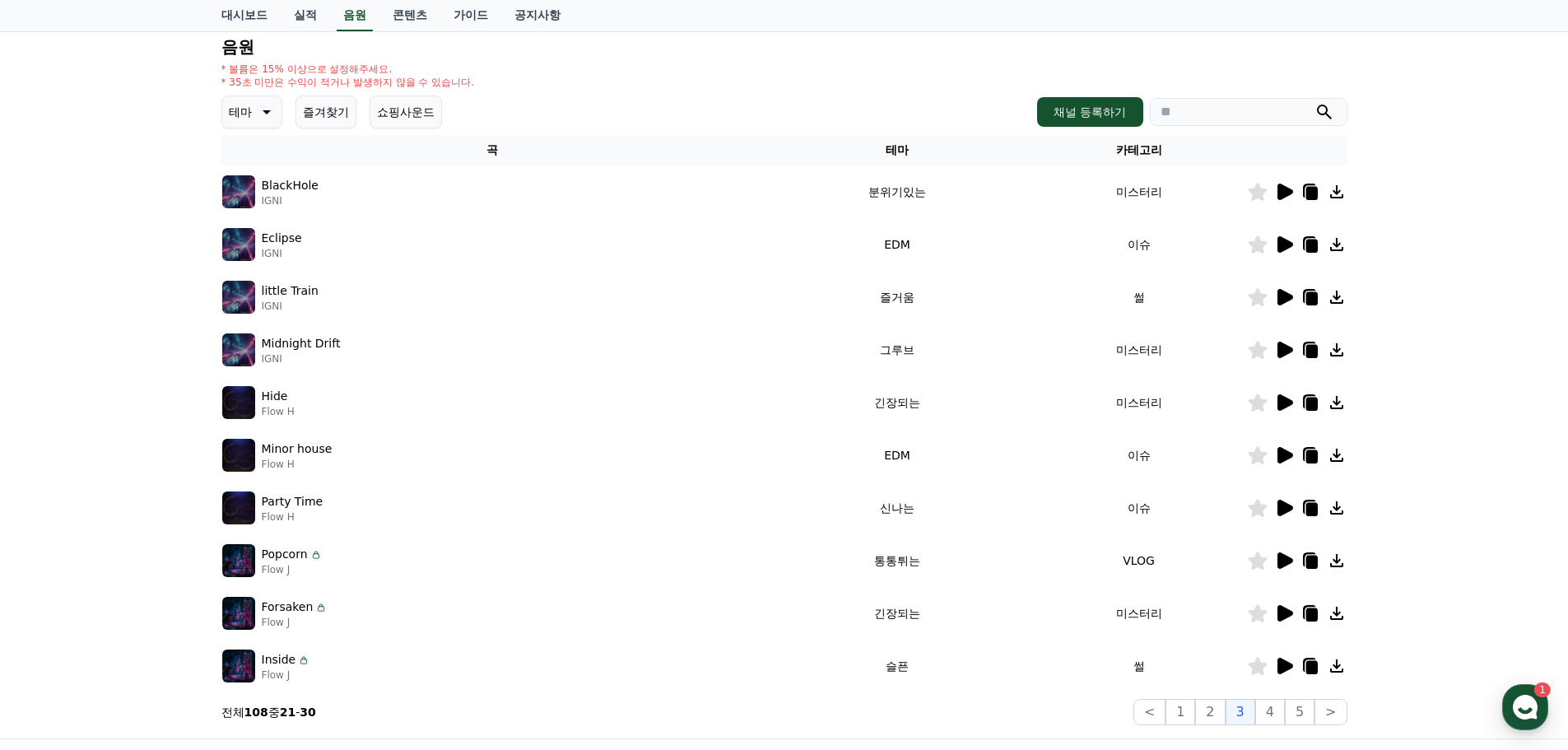
scroll to position [165, 0]
